Goal: Navigation & Orientation: Find specific page/section

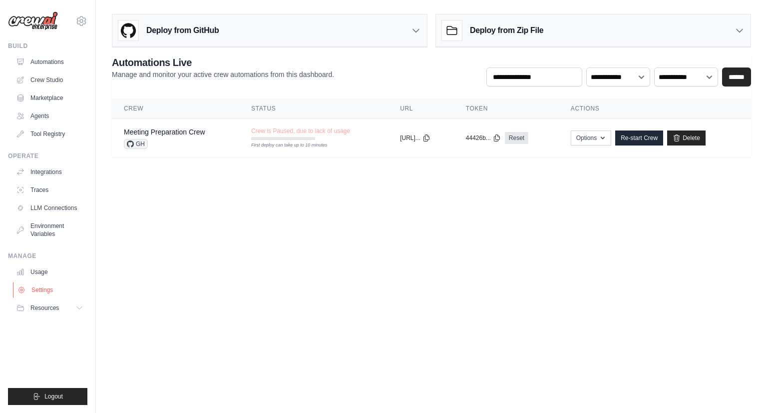
click at [44, 292] on link "Settings" at bounding box center [50, 290] width 75 height 16
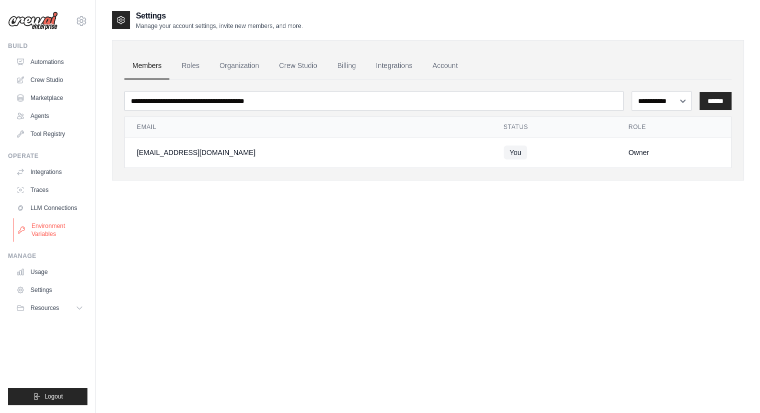
click at [47, 228] on link "Environment Variables" at bounding box center [50, 230] width 75 height 24
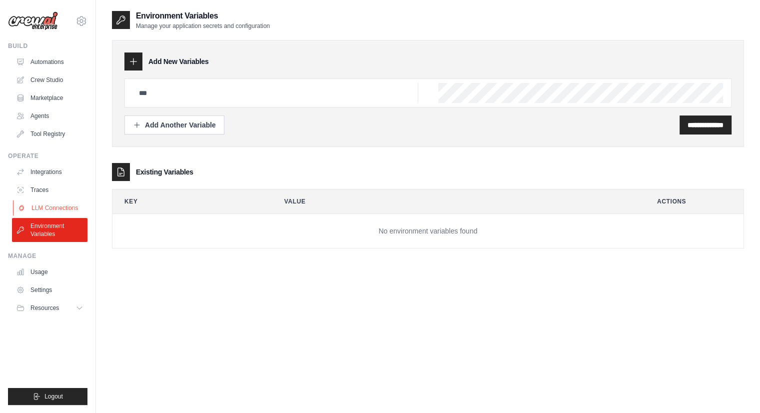
click at [59, 208] on link "LLM Connections" at bounding box center [50, 208] width 75 height 16
